Goal: Find specific page/section: Find specific page/section

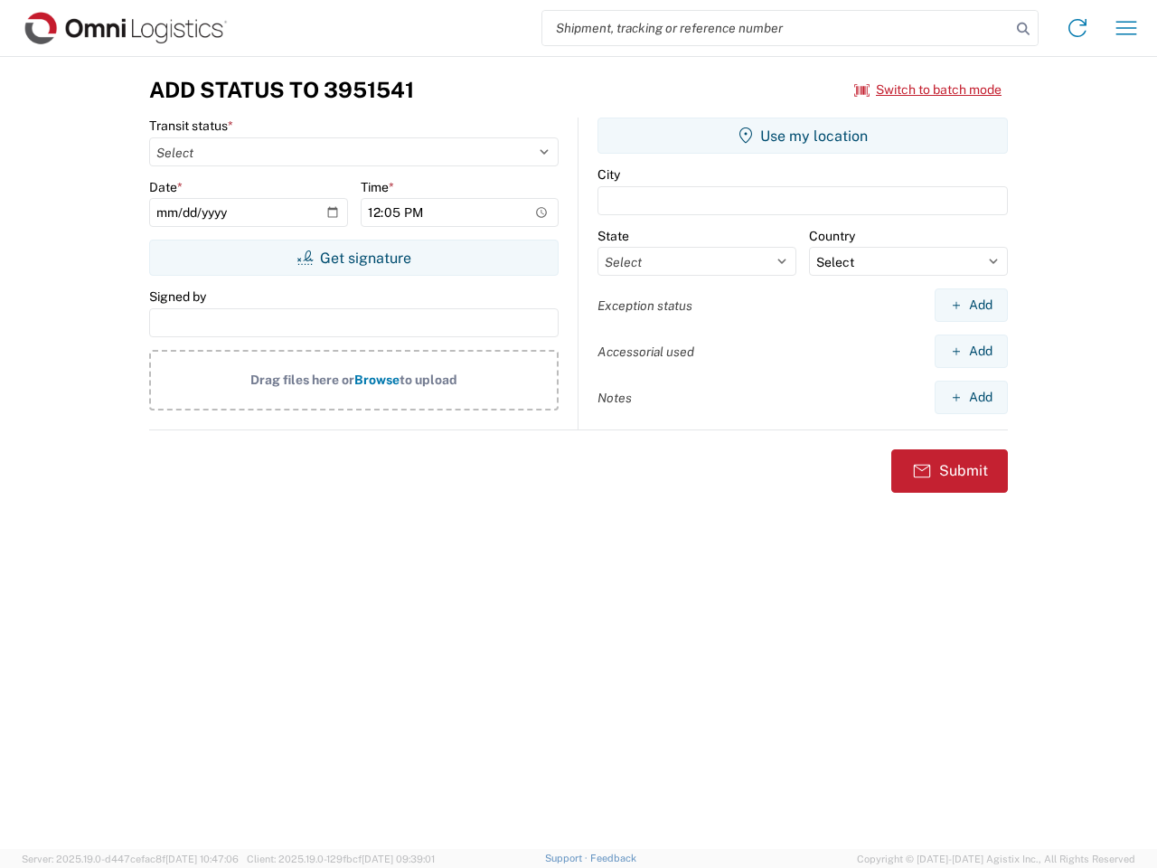
click at [776, 28] on input "search" at bounding box center [776, 28] width 468 height 34
click at [1023, 29] on icon at bounding box center [1023, 28] width 25 height 25
click at [1077, 28] on icon at bounding box center [1077, 28] width 29 height 29
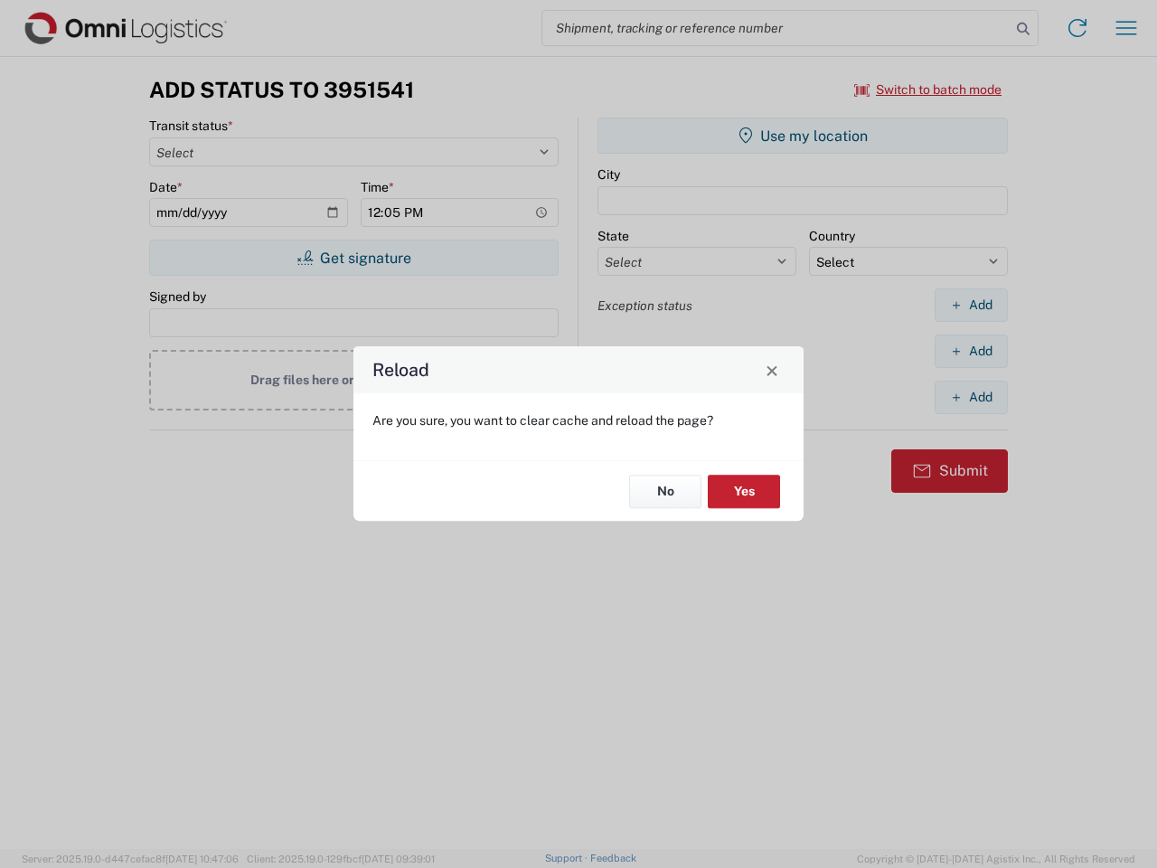
click at [1126, 28] on div "Reload Are you sure, you want to clear cache and reload the page? No Yes" at bounding box center [578, 434] width 1157 height 868
click at [928, 89] on div "Reload Are you sure, you want to clear cache and reload the page? No Yes" at bounding box center [578, 434] width 1157 height 868
click at [353, 258] on div "Reload Are you sure, you want to clear cache and reload the page? No Yes" at bounding box center [578, 434] width 1157 height 868
click at [803, 136] on div "Reload Are you sure, you want to clear cache and reload the page? No Yes" at bounding box center [578, 434] width 1157 height 868
click at [971, 305] on div "Reload Are you sure, you want to clear cache and reload the page? No Yes" at bounding box center [578, 434] width 1157 height 868
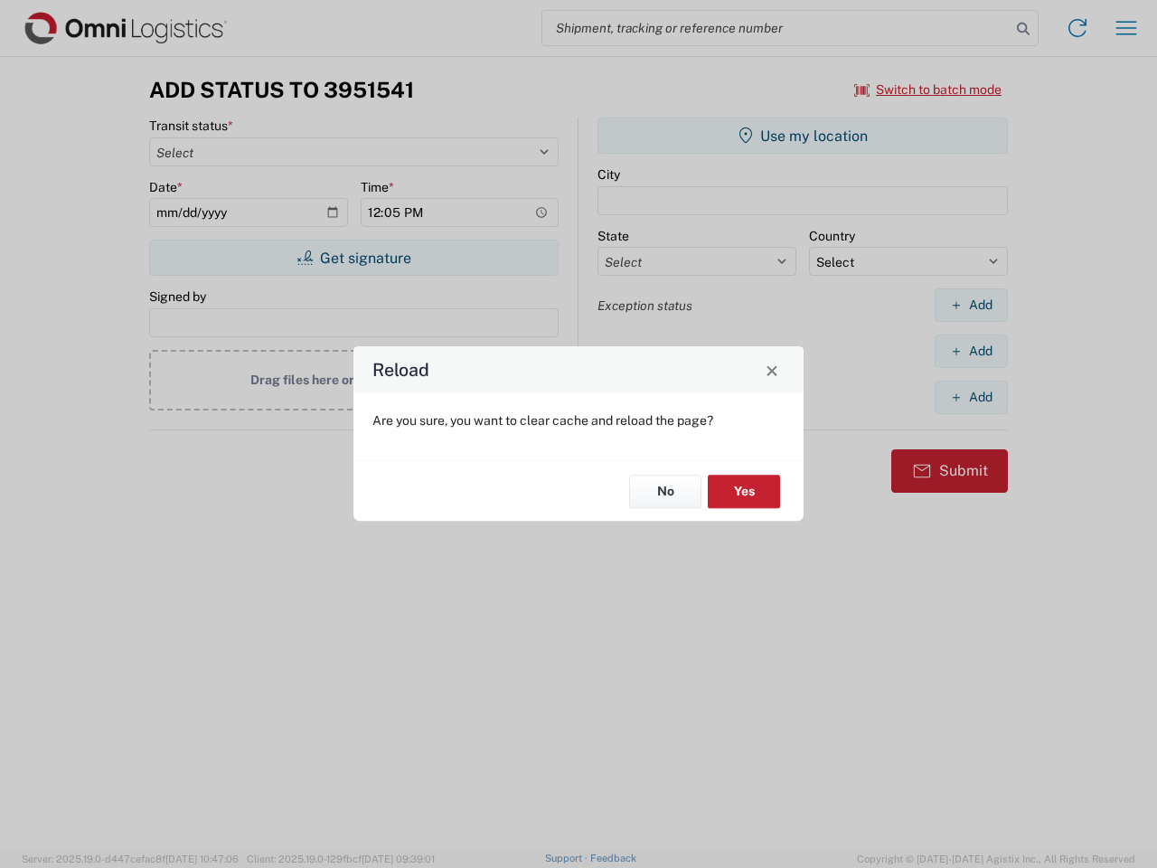
click at [971, 351] on div "Reload Are you sure, you want to clear cache and reload the page? No Yes" at bounding box center [578, 434] width 1157 height 868
click at [971, 397] on div "Reload Are you sure, you want to clear cache and reload the page? No Yes" at bounding box center [578, 434] width 1157 height 868
